Goal: Find contact information: Find contact information

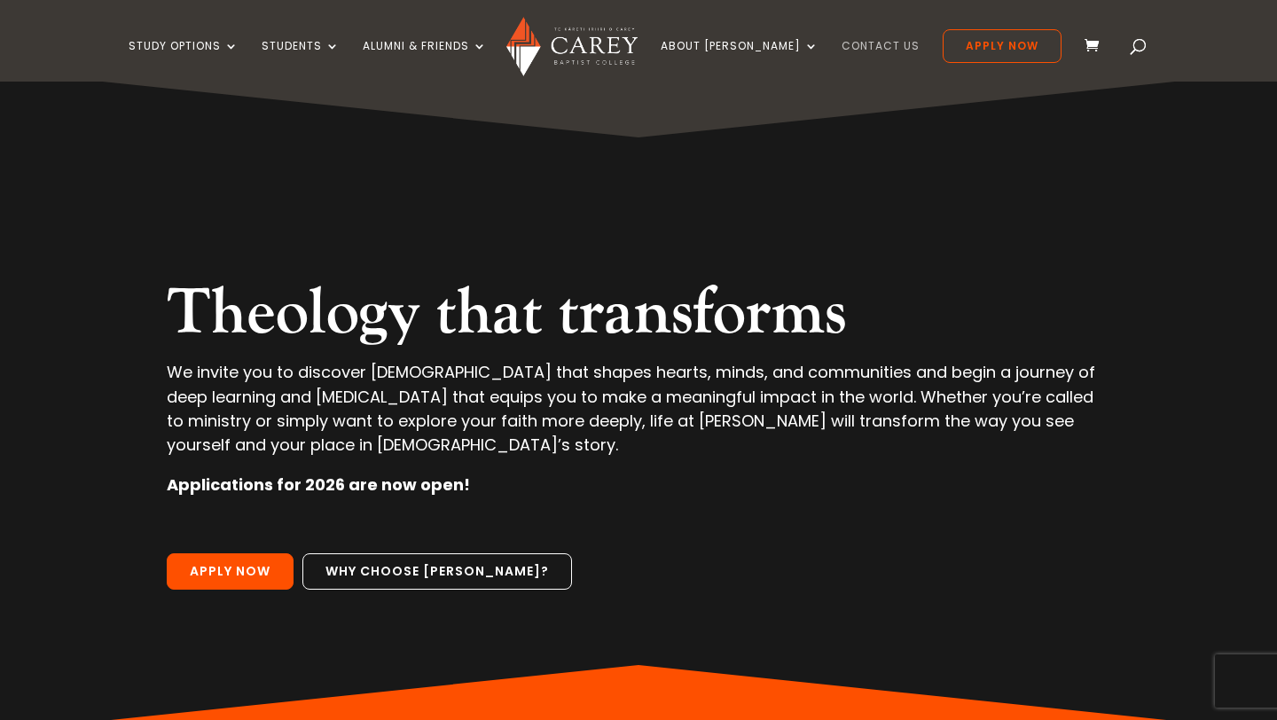
click at [845, 43] on link "Contact Us" at bounding box center [881, 61] width 78 height 42
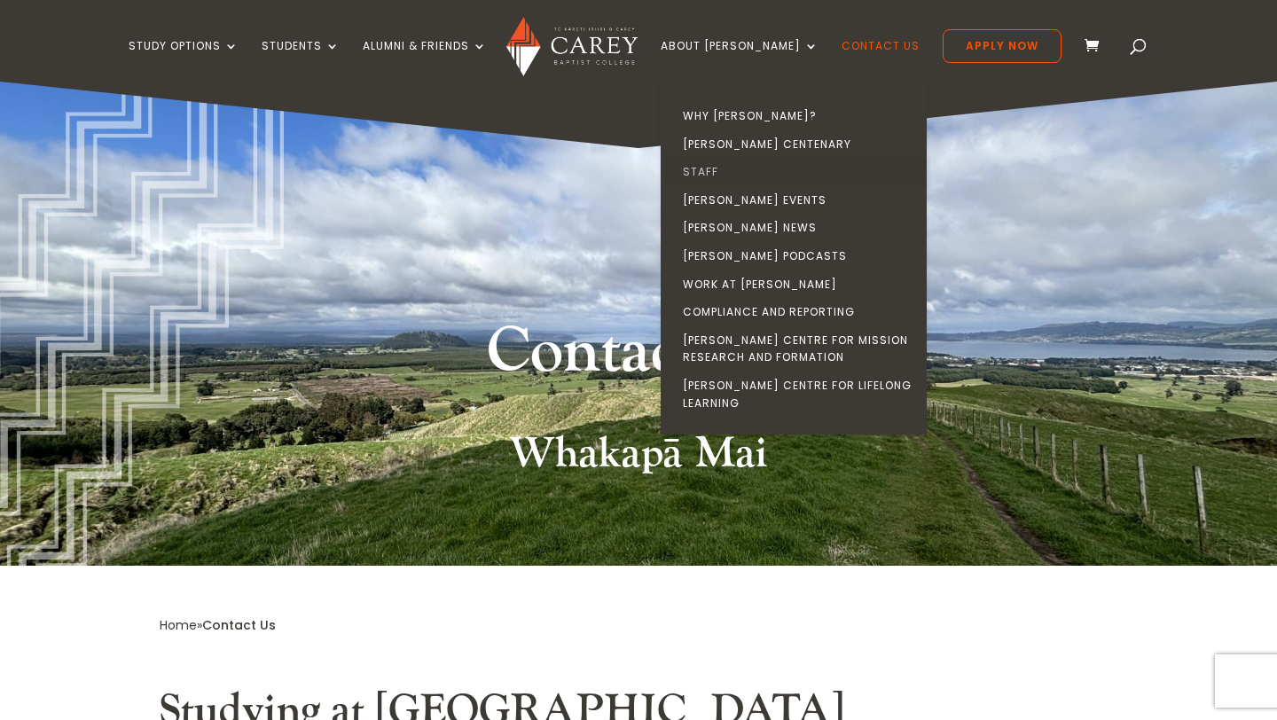
click at [731, 171] on link "Staff" at bounding box center [798, 172] width 266 height 28
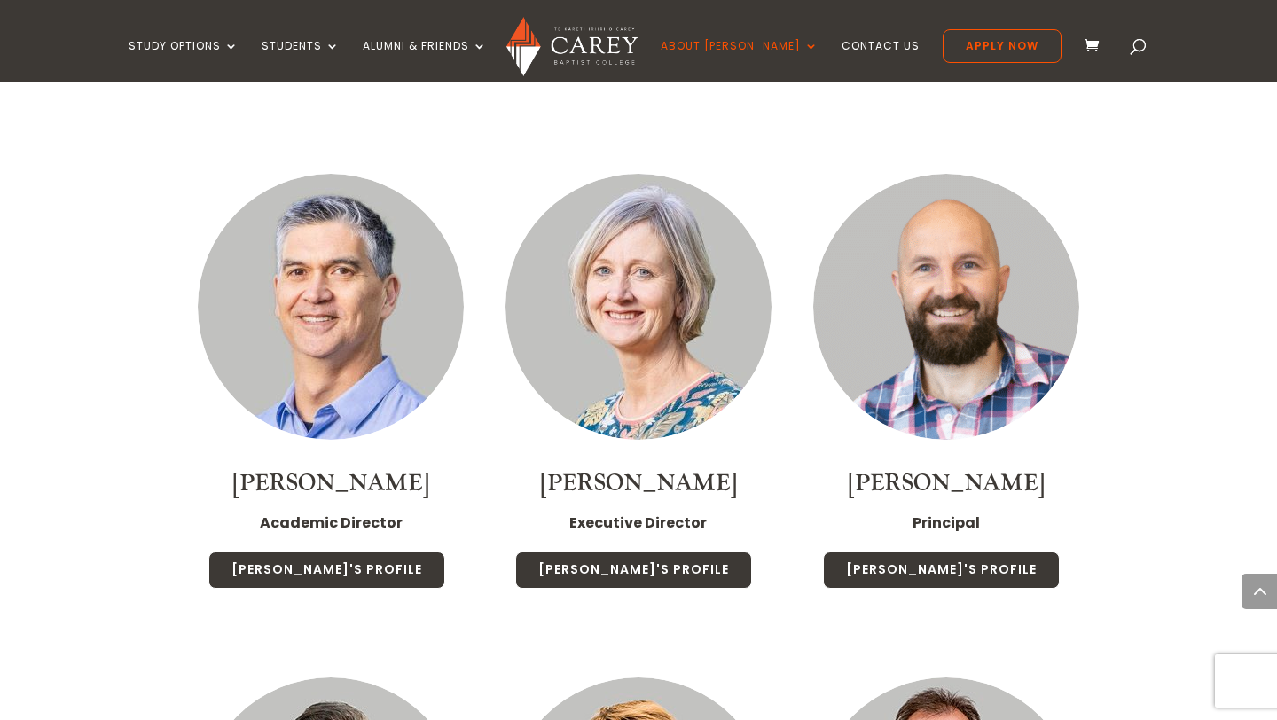
scroll to position [1311, 0]
click at [955, 370] on img at bounding box center [946, 306] width 266 height 266
click at [941, 468] on link "Paul Jones" at bounding box center [946, 483] width 197 height 30
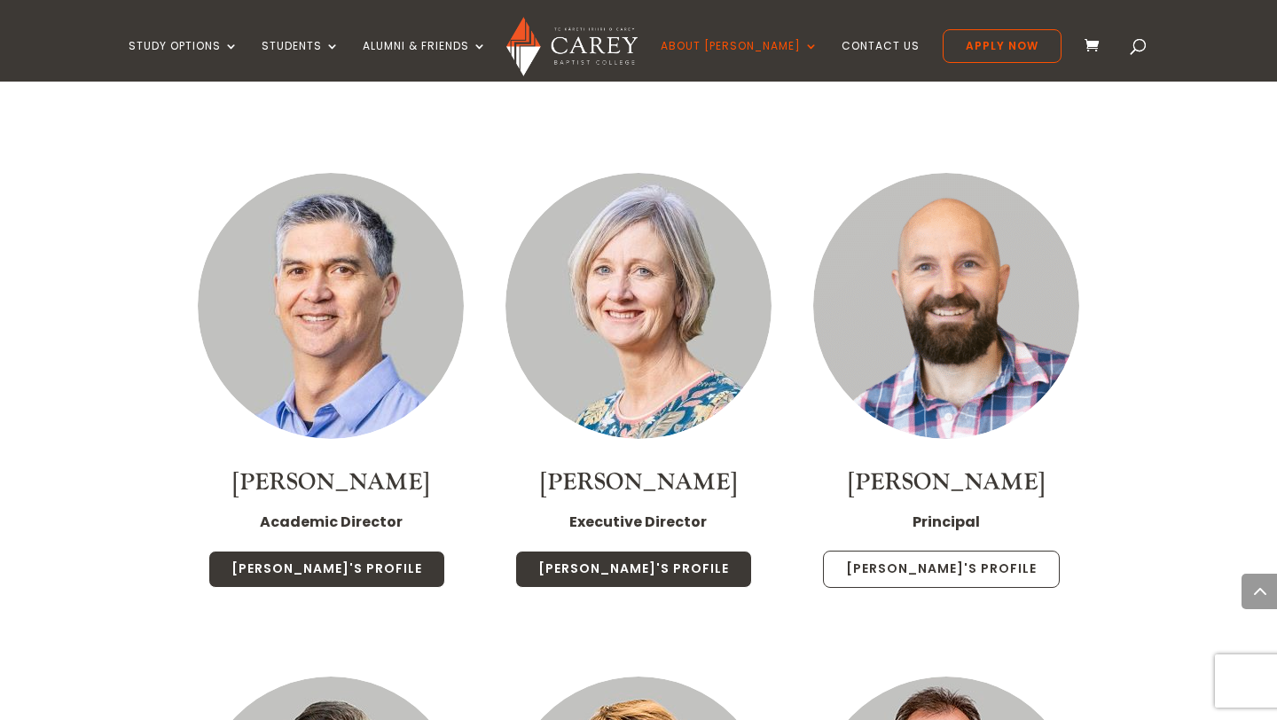
click at [922, 551] on link "Paul's Profile" at bounding box center [941, 569] width 237 height 37
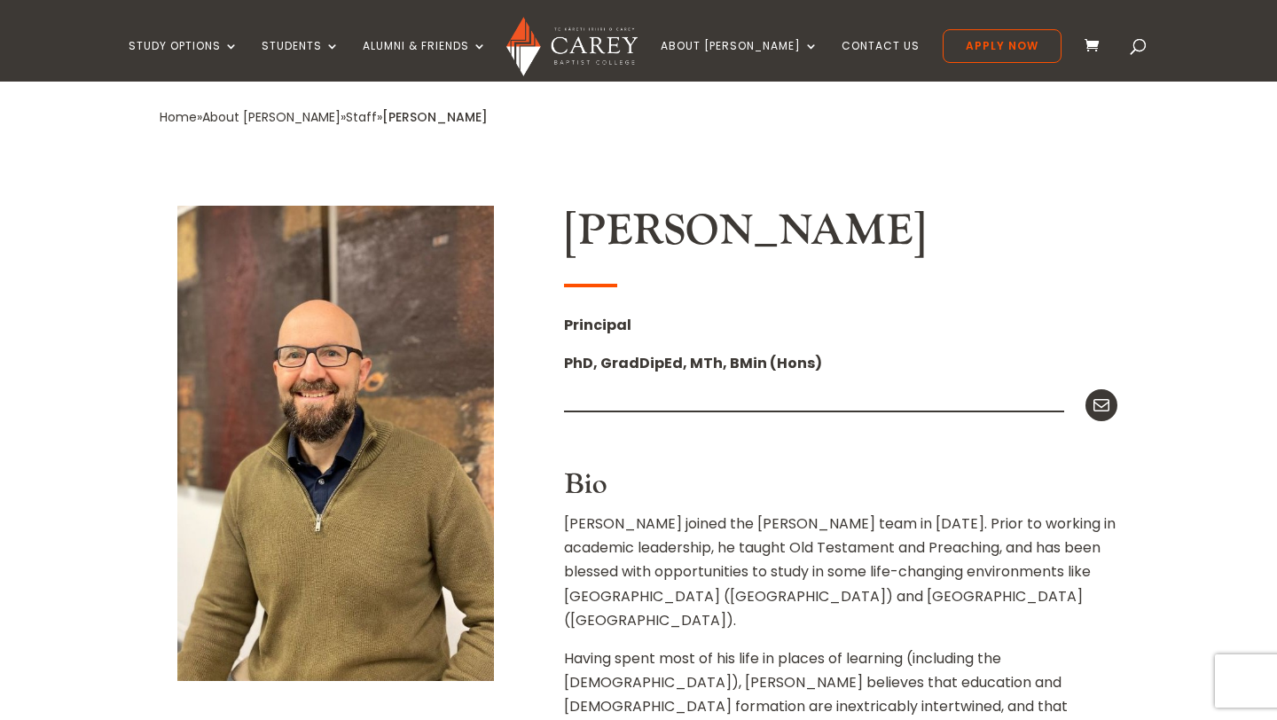
scroll to position [358, 0]
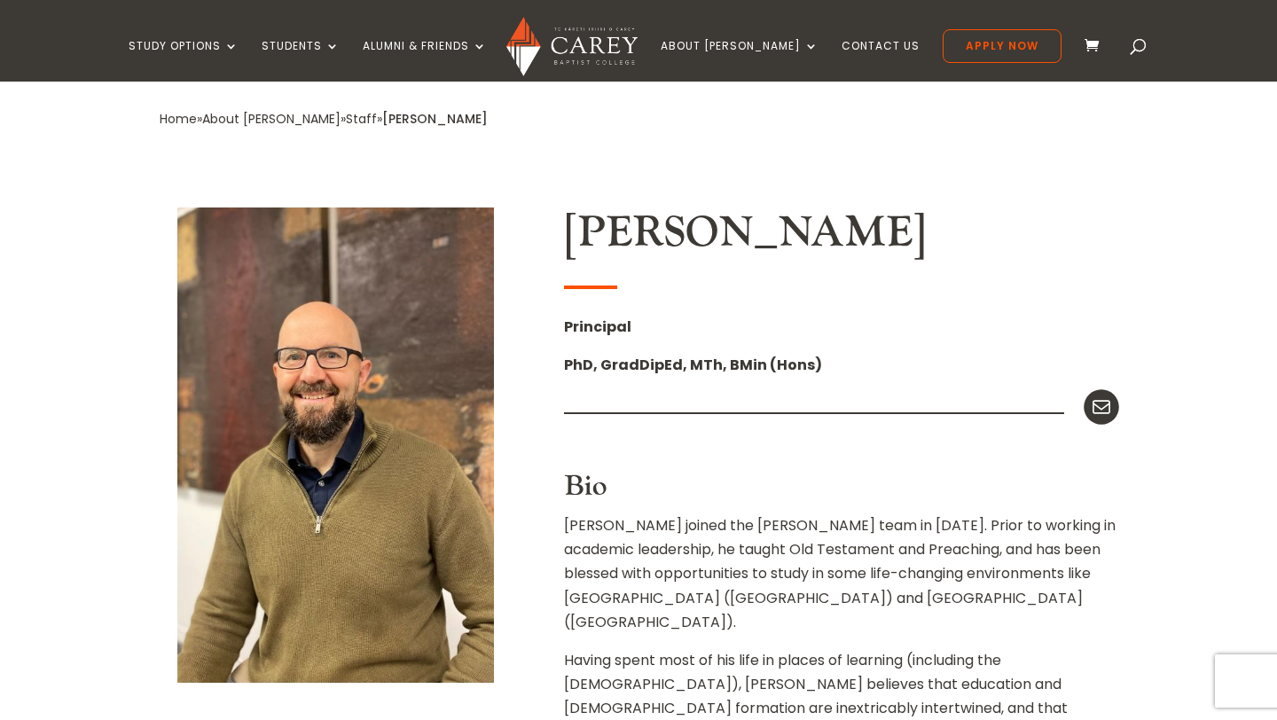
click at [1105, 409] on icon at bounding box center [1101, 407] width 23 height 23
